Goal: Find contact information: Find contact information

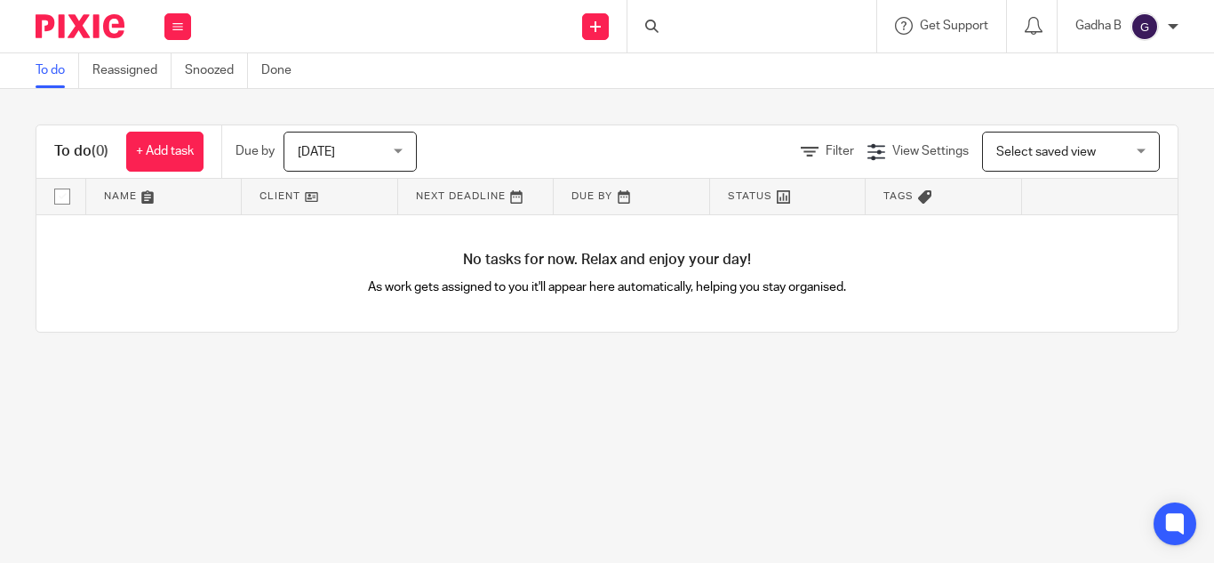
click at [662, 28] on div at bounding box center [751, 26] width 249 height 52
click at [672, 24] on input "Search" at bounding box center [743, 29] width 160 height 16
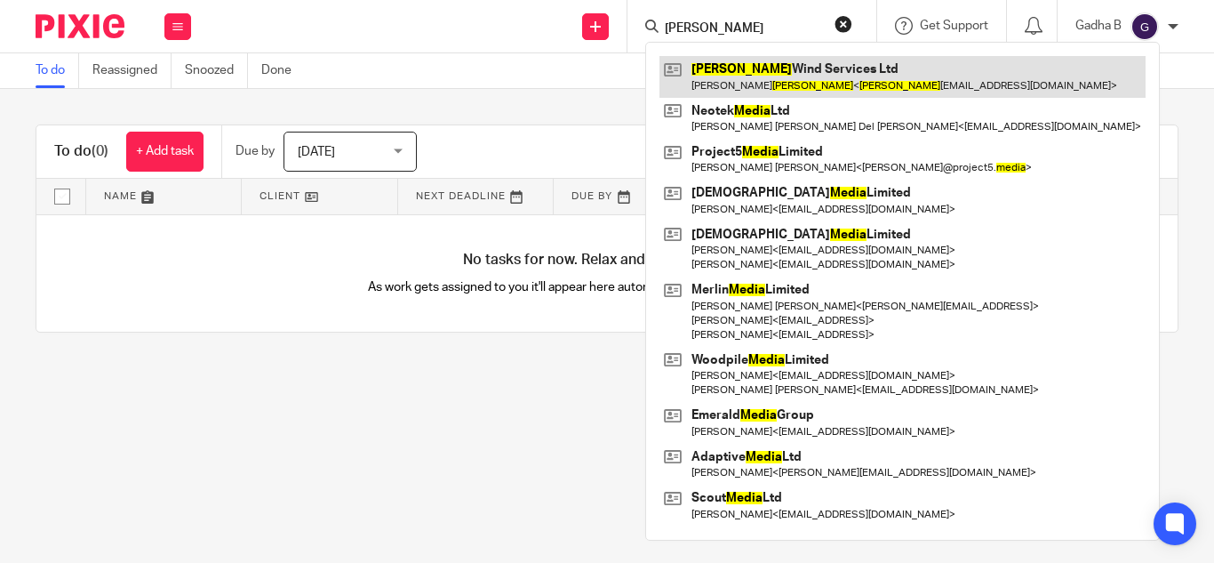
type input "mejia"
click at [720, 74] on link at bounding box center [902, 76] width 486 height 41
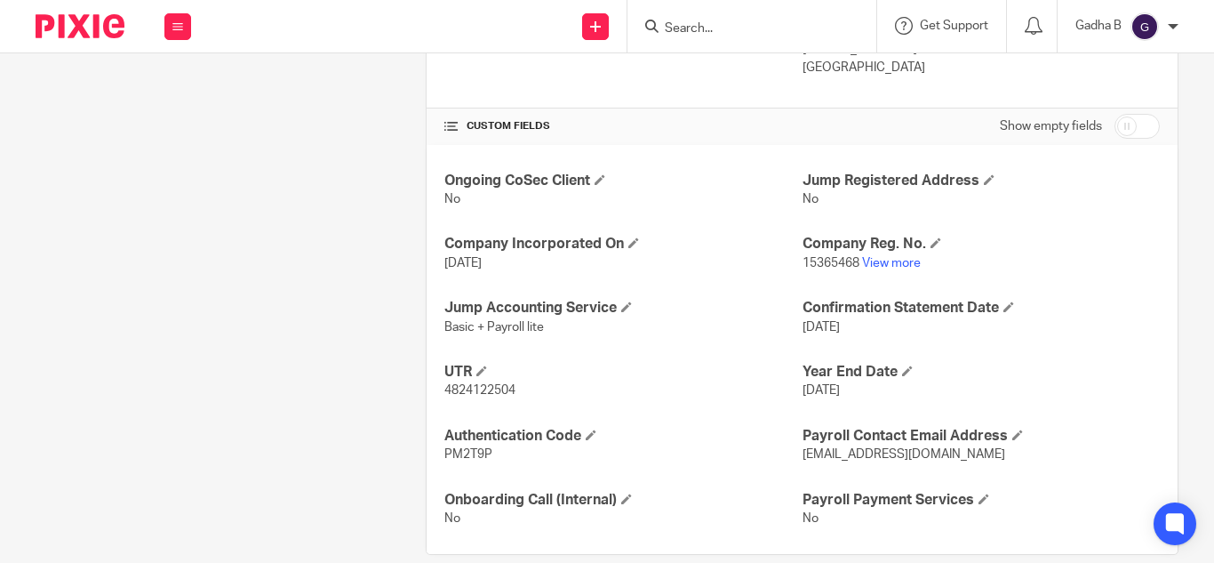
scroll to position [587, 0]
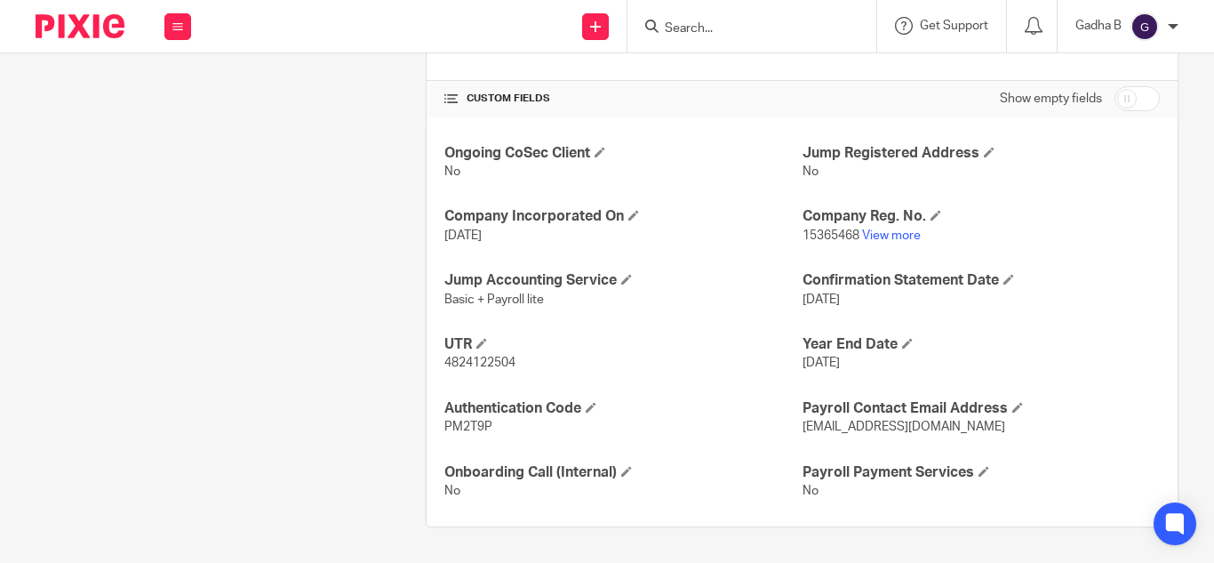
click at [476, 359] on span "4824122504" at bounding box center [479, 362] width 71 height 12
click at [476, 361] on span "4824122504" at bounding box center [479, 362] width 71 height 12
copy span "4824122504"
click at [476, 362] on span "4824122504" at bounding box center [479, 362] width 71 height 12
